Goal: Task Accomplishment & Management: Use online tool/utility

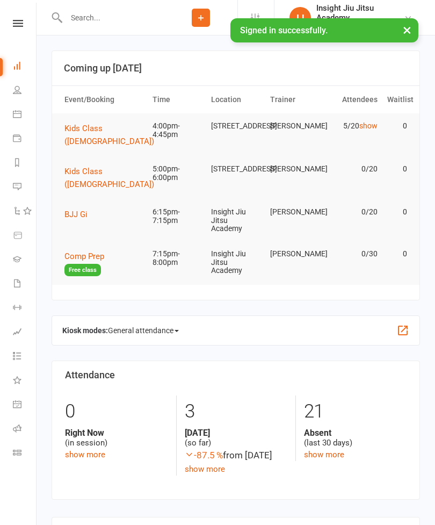
click at [18, 447] on link "Class check-in" at bounding box center [25, 454] width 24 height 24
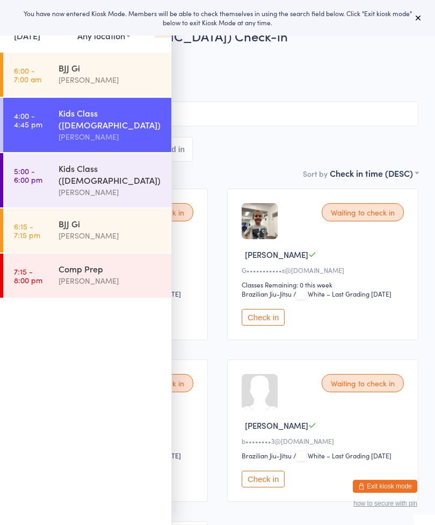
click at [417, 19] on icon at bounding box center [418, 17] width 9 height 9
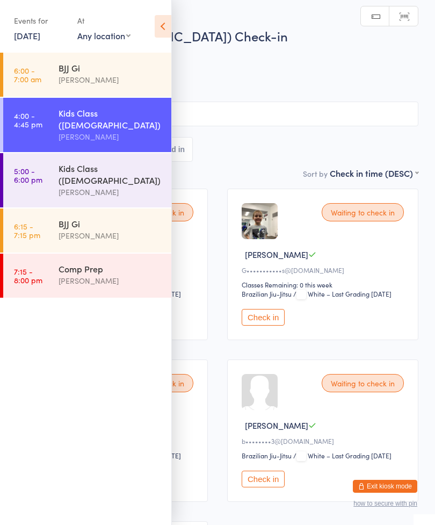
click at [153, 41] on div "Events for 17 Sep, 2025 17 Sep, 2025 September 2025 Sun Mon Tue Wed Thu Fri Sat…" at bounding box center [85, 27] width 171 height 54
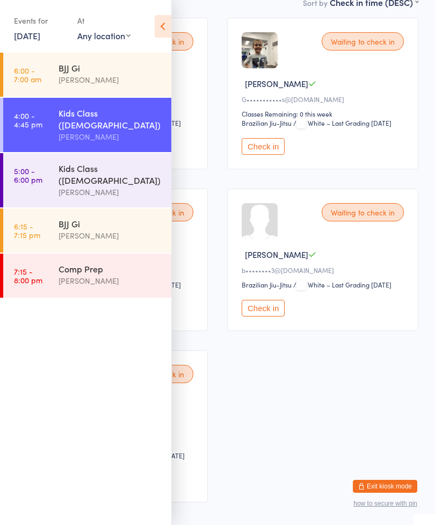
scroll to position [176, 0]
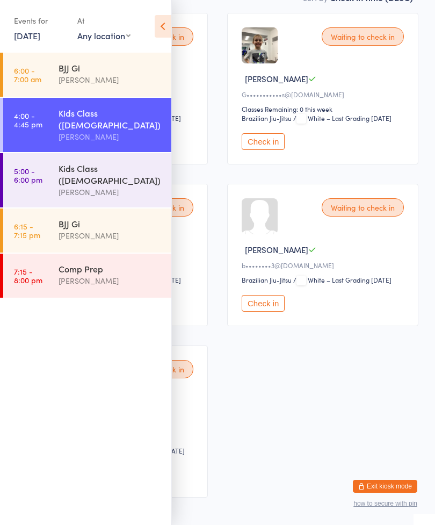
click at [168, 24] on icon at bounding box center [163, 26] width 17 height 23
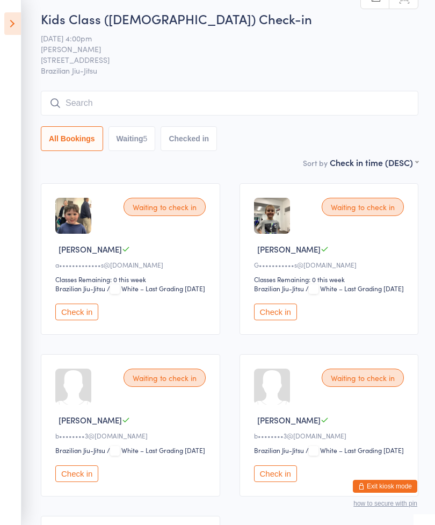
scroll to position [0, 0]
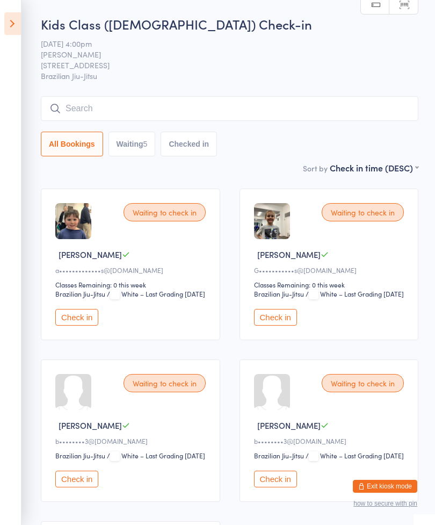
click at [271, 103] on input "search" at bounding box center [230, 108] width 378 height 25
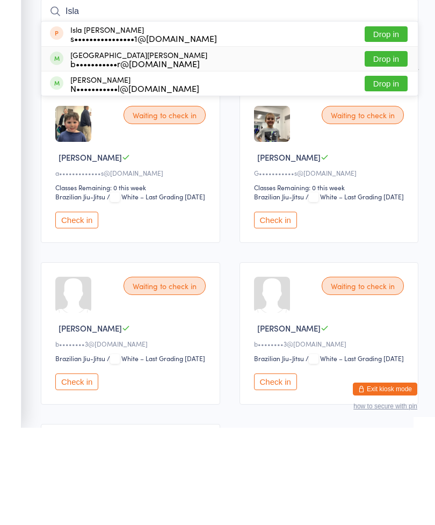
type input "Isla"
click at [170, 148] on div "Isla Broadhead b•••••••••••r@gmail.com" at bounding box center [138, 156] width 137 height 17
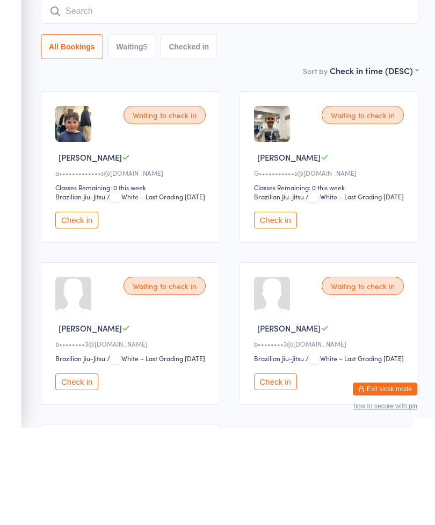
scroll to position [97, 0]
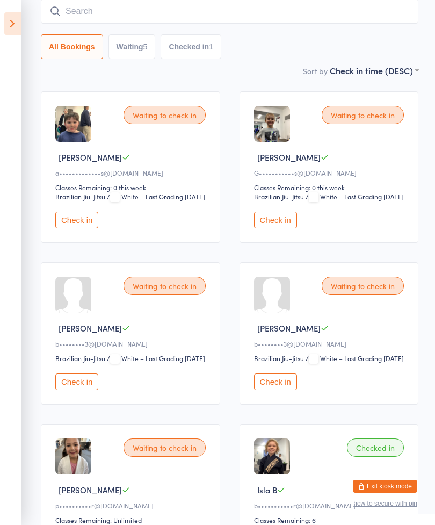
click at [282, 228] on button "Check in" at bounding box center [275, 220] width 43 height 17
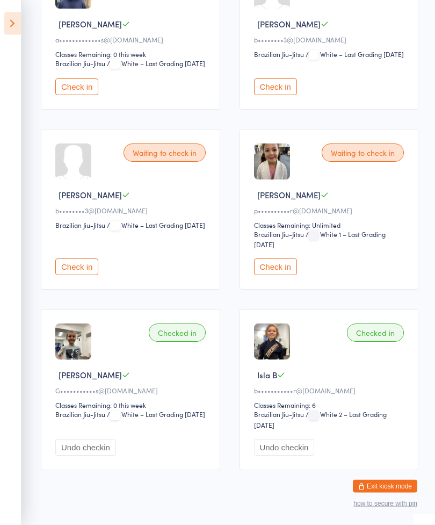
scroll to position [247, 0]
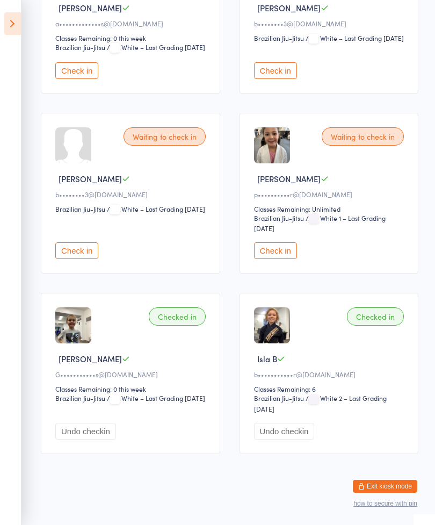
click at [88, 259] on button "Check in" at bounding box center [76, 250] width 43 height 17
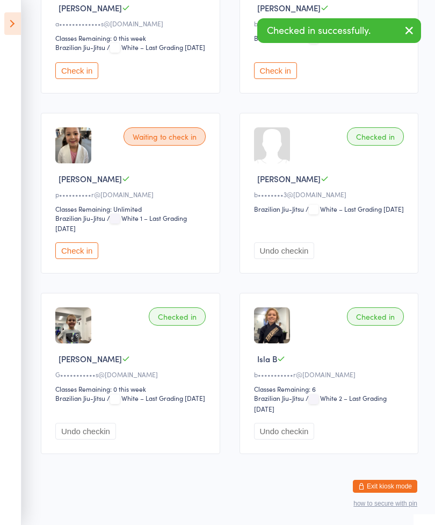
click at [278, 79] on button "Check in" at bounding box center [275, 70] width 43 height 17
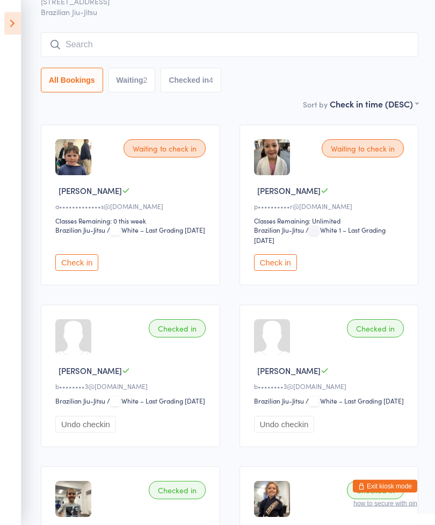
scroll to position [56, 0]
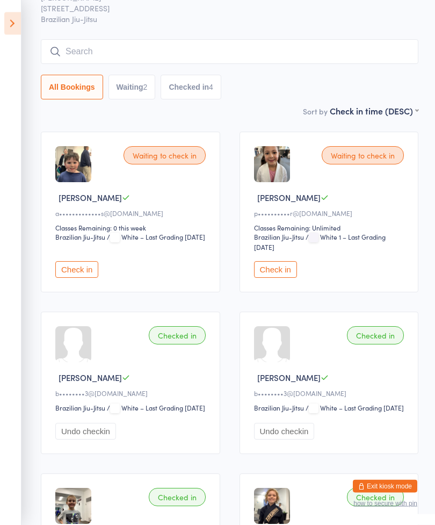
click at [284, 293] on div "Waiting to check in Maisie T p••••••••••r@gmail.com Classes Remaining: Unlimite…" at bounding box center [330, 212] width 180 height 161
click at [289, 277] on button "Check in" at bounding box center [275, 269] width 43 height 17
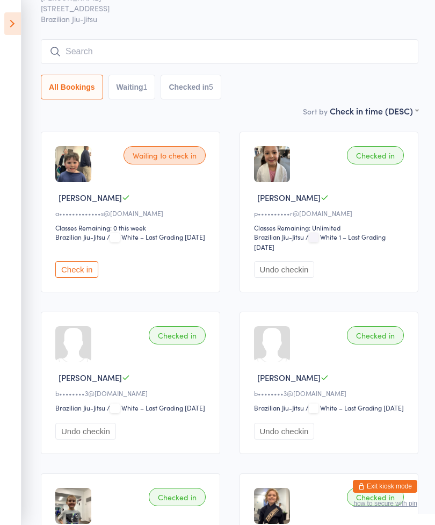
click at [81, 278] on button "Check in" at bounding box center [76, 269] width 43 height 17
click at [170, 52] on input "search" at bounding box center [230, 51] width 378 height 25
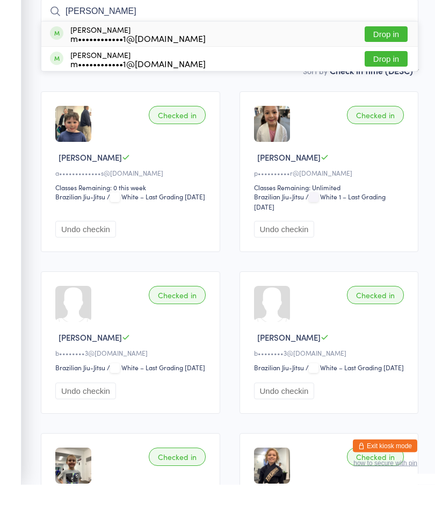
type input "Kan"
click at [386, 92] on button "Drop in" at bounding box center [386, 100] width 43 height 16
